Goal: Find specific page/section: Find specific page/section

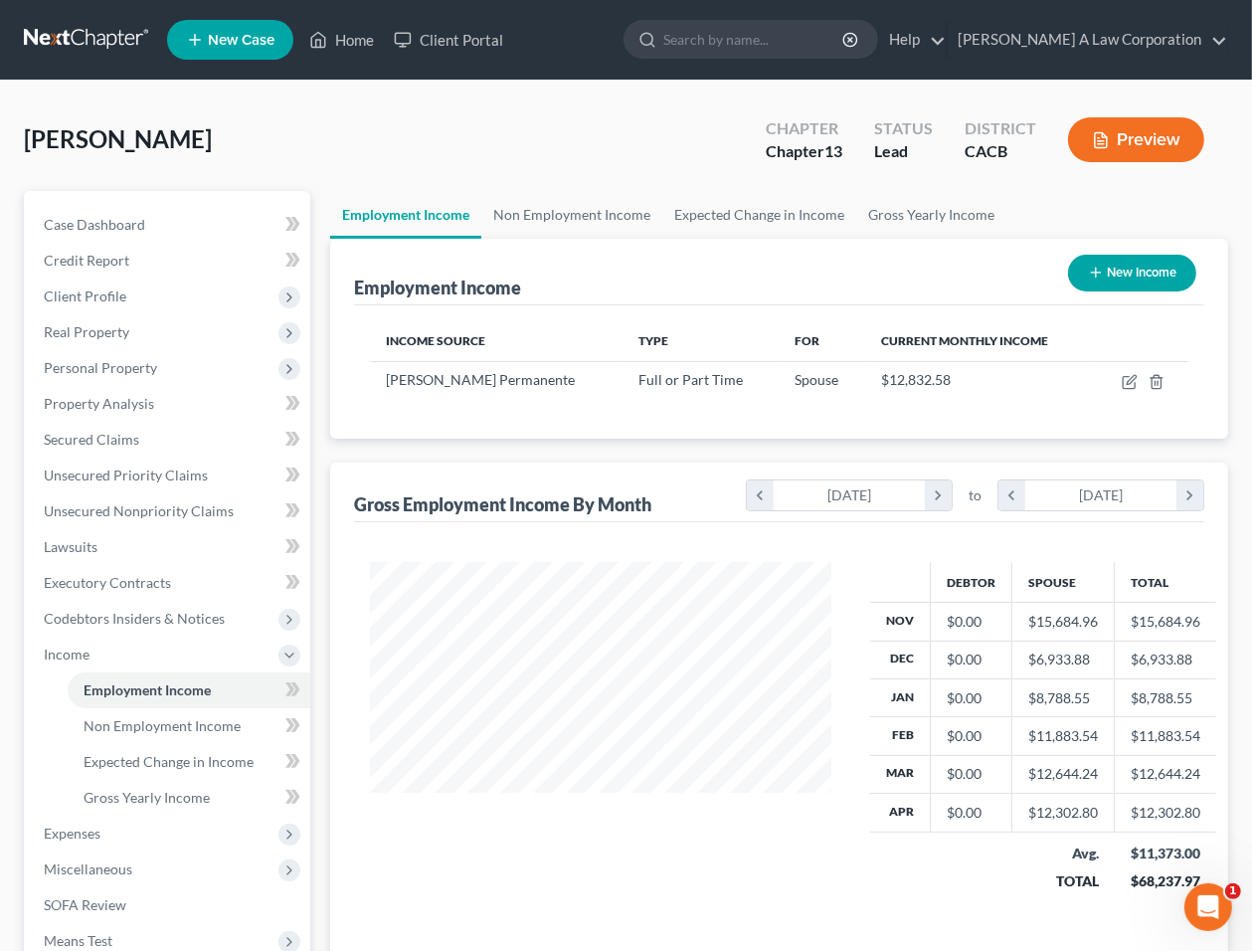
scroll to position [354, 500]
click at [111, 27] on link at bounding box center [87, 40] width 127 height 36
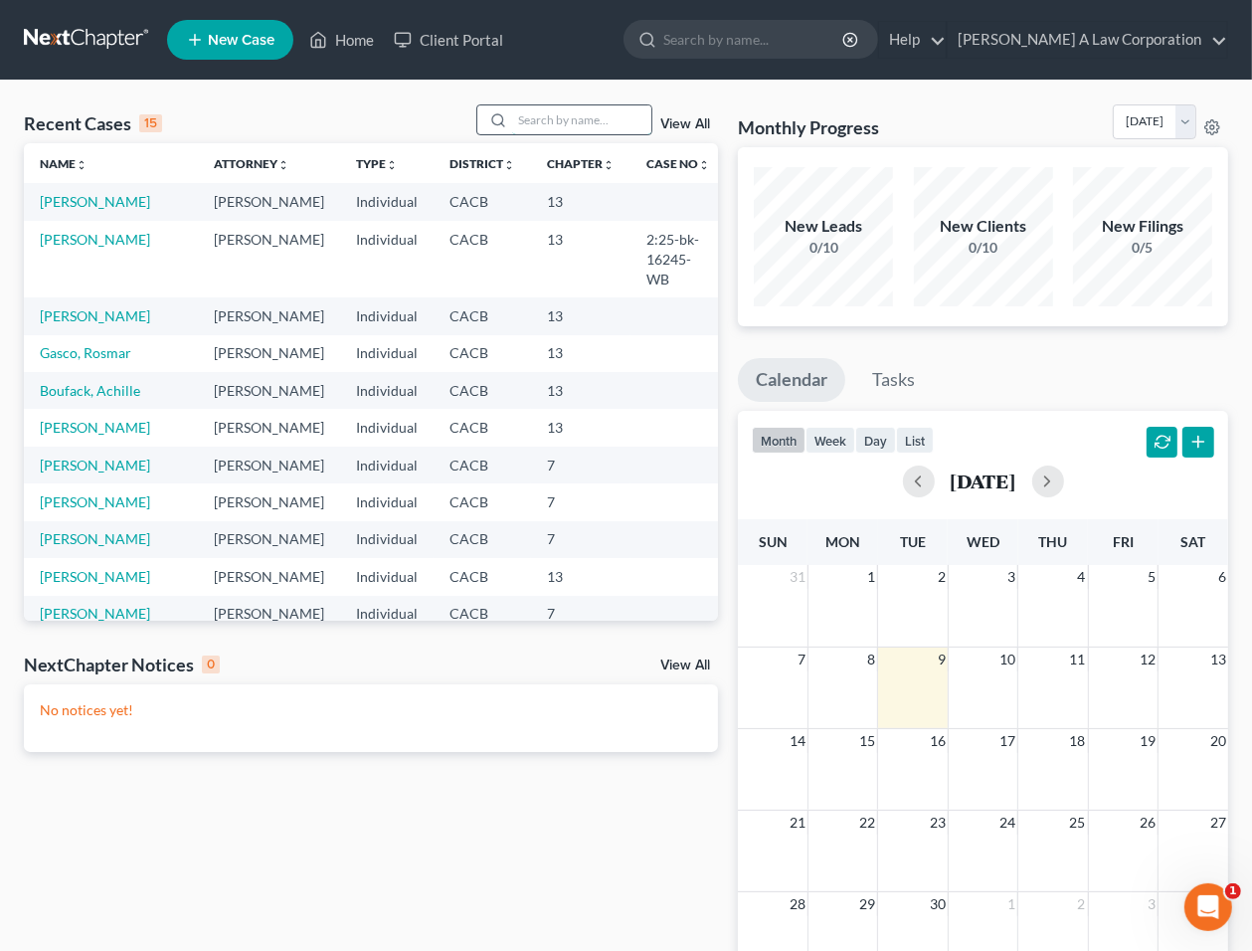
click at [566, 116] on input "search" at bounding box center [581, 119] width 139 height 29
type input "t"
click at [566, 116] on input "t" at bounding box center [581, 119] width 139 height 29
type input "kendra"
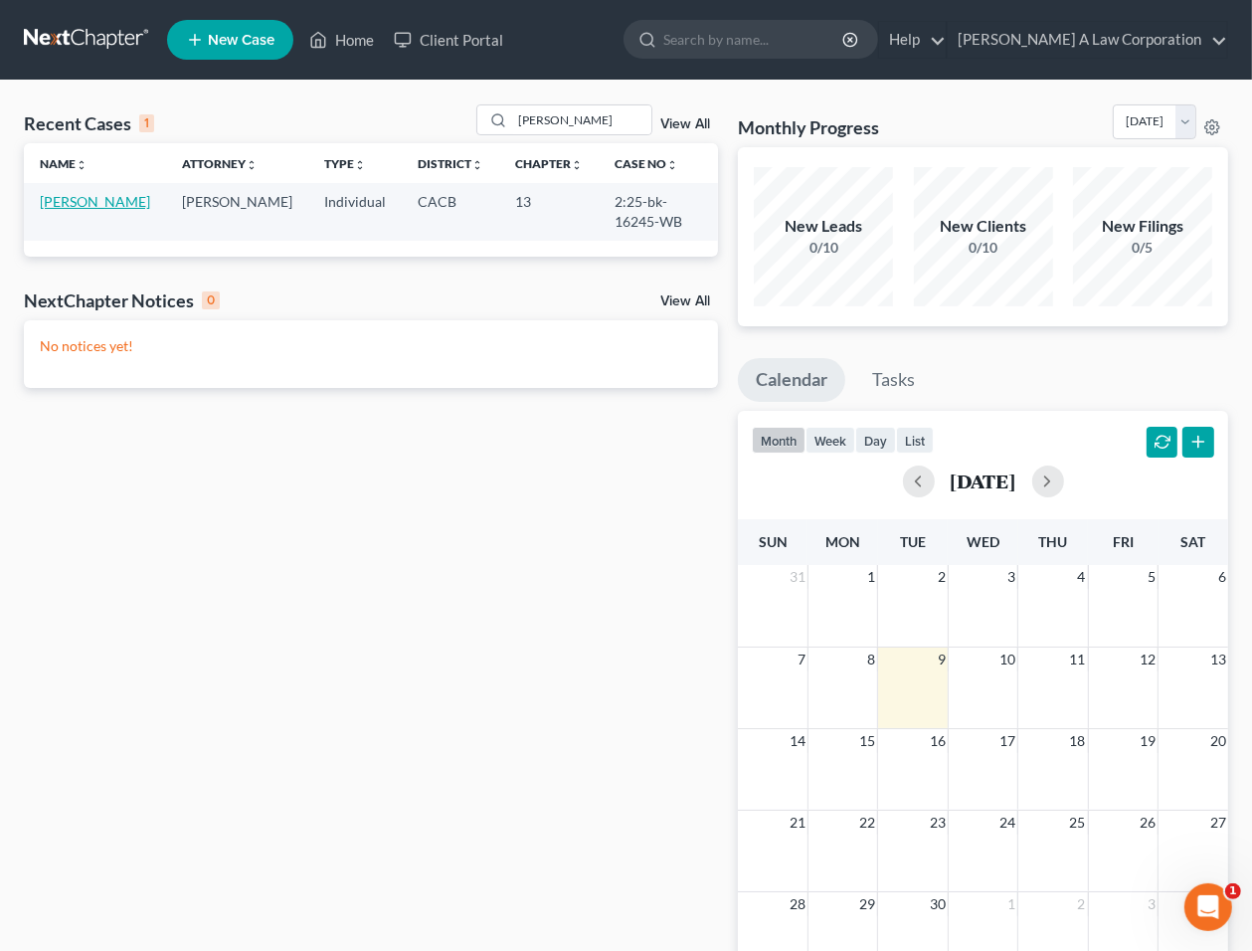
click at [70, 199] on link "Tease-Howard, Kendra" at bounding box center [95, 201] width 110 height 17
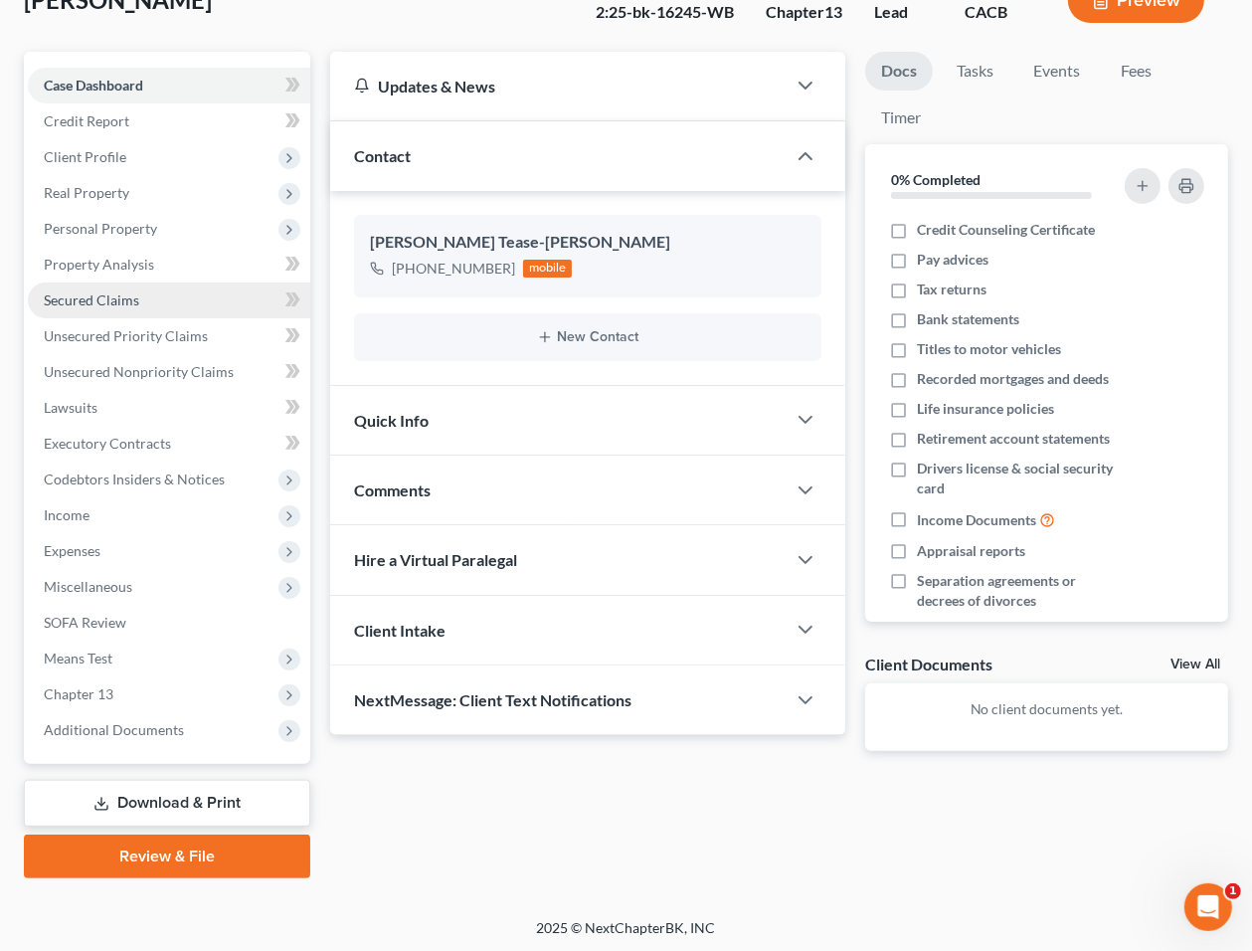
scroll to position [140, 0]
click at [55, 292] on span "Secured Claims" at bounding box center [91, 298] width 95 height 17
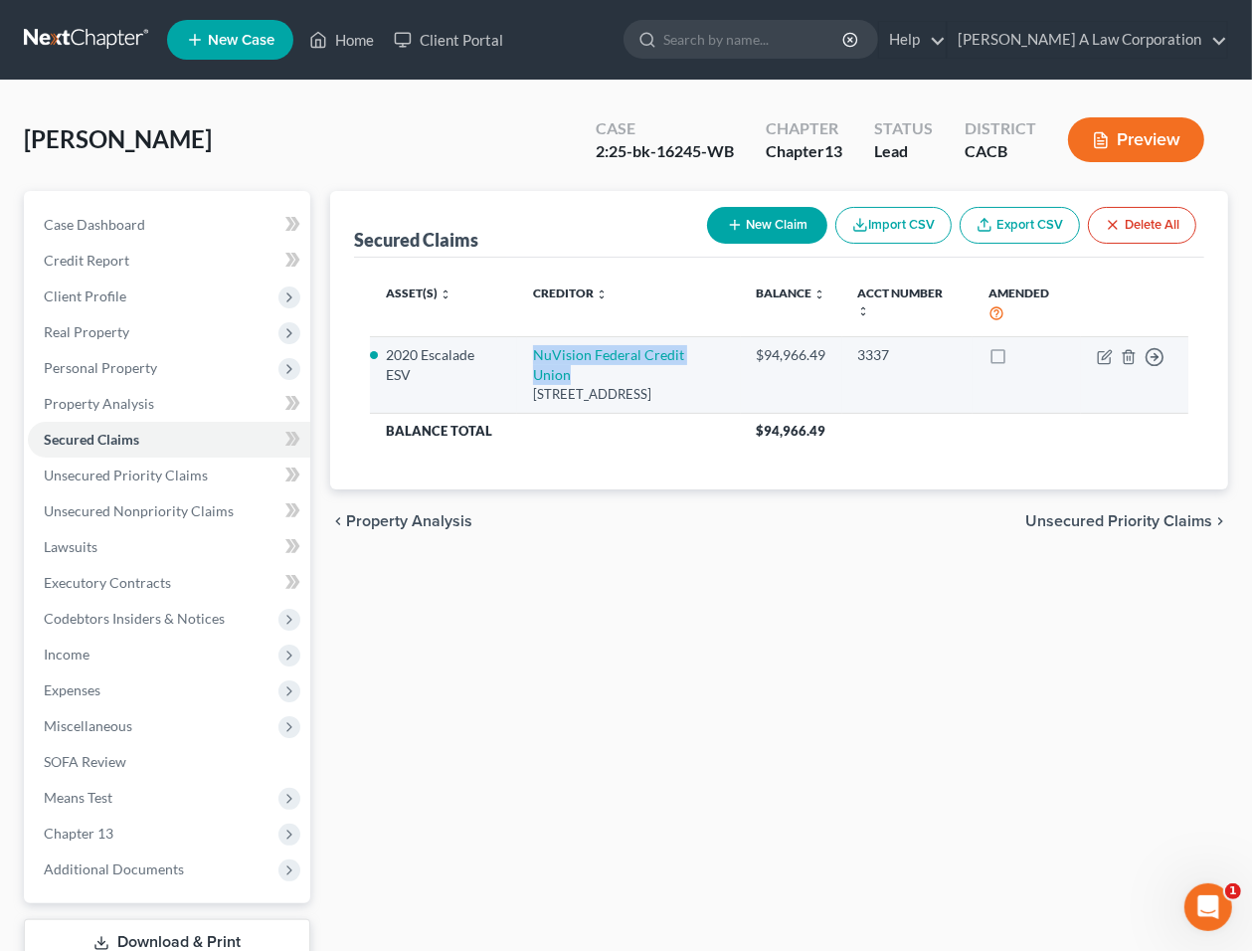
drag, startPoint x: 729, startPoint y: 347, endPoint x: 520, endPoint y: 355, distance: 209.0
click at [520, 355] on td "NuVision Federal Credit Union 440 E. 36th Ave, Anchorage, AK 99503" at bounding box center [628, 374] width 223 height 77
copy link "NuVision Federal Credit Union"
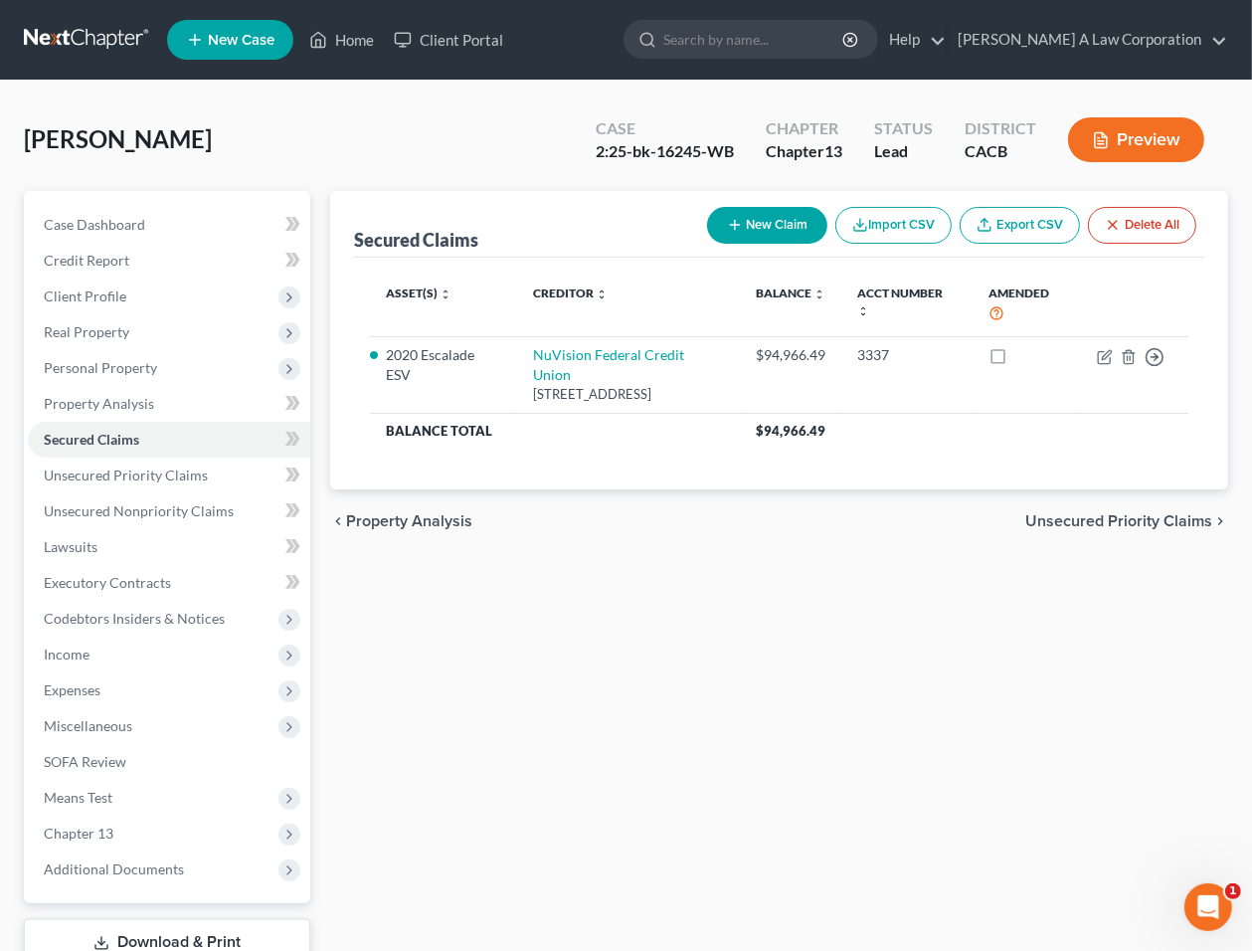
click at [449, 632] on div "Secured Claims New Claim Import CSV Export CSV Delete All Asset(s) expand_more …" at bounding box center [779, 604] width 918 height 826
click at [914, 531] on div "chevron_left Property Analysis Unsecured Priority Claims chevron_right" at bounding box center [779, 521] width 898 height 64
